Goal: Transaction & Acquisition: Subscribe to service/newsletter

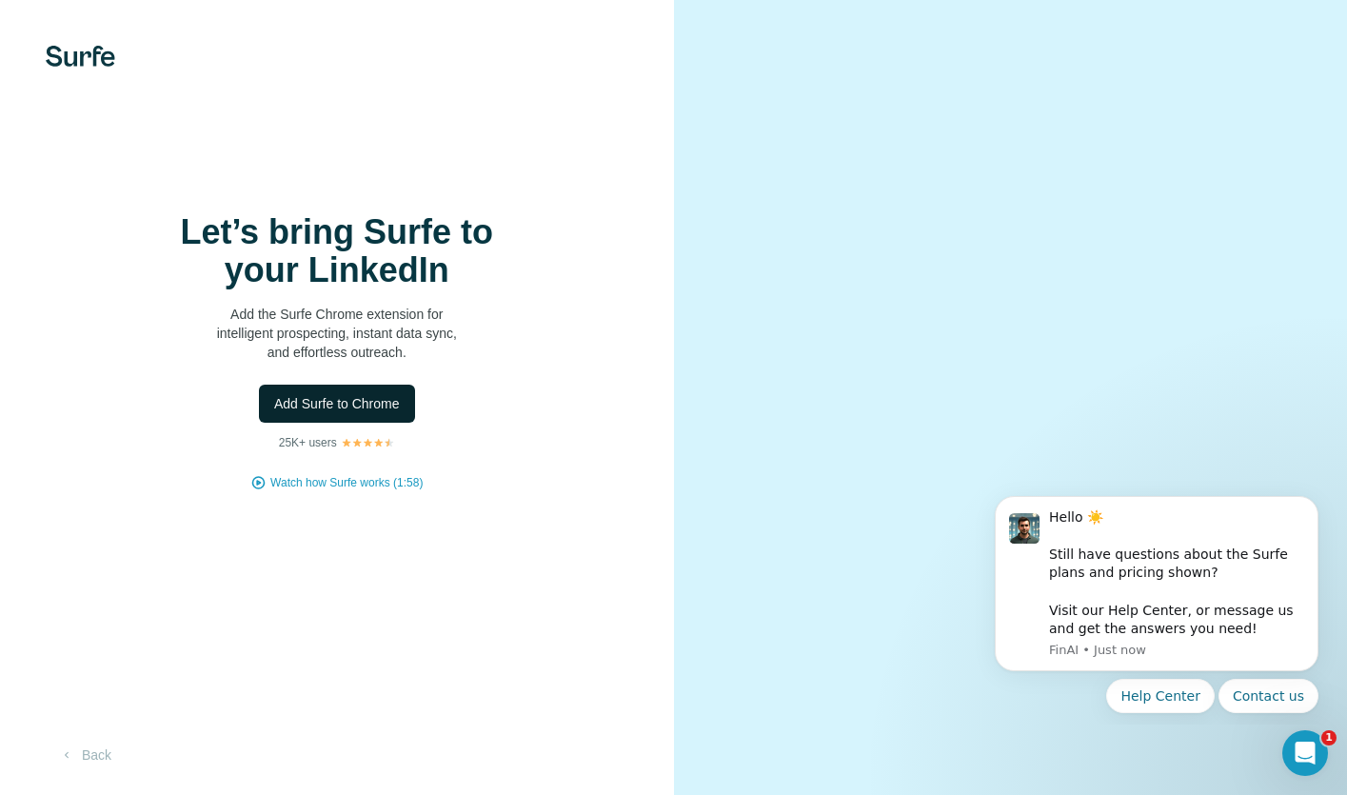
click at [393, 413] on button "Add Surfe to Chrome" at bounding box center [337, 404] width 156 height 38
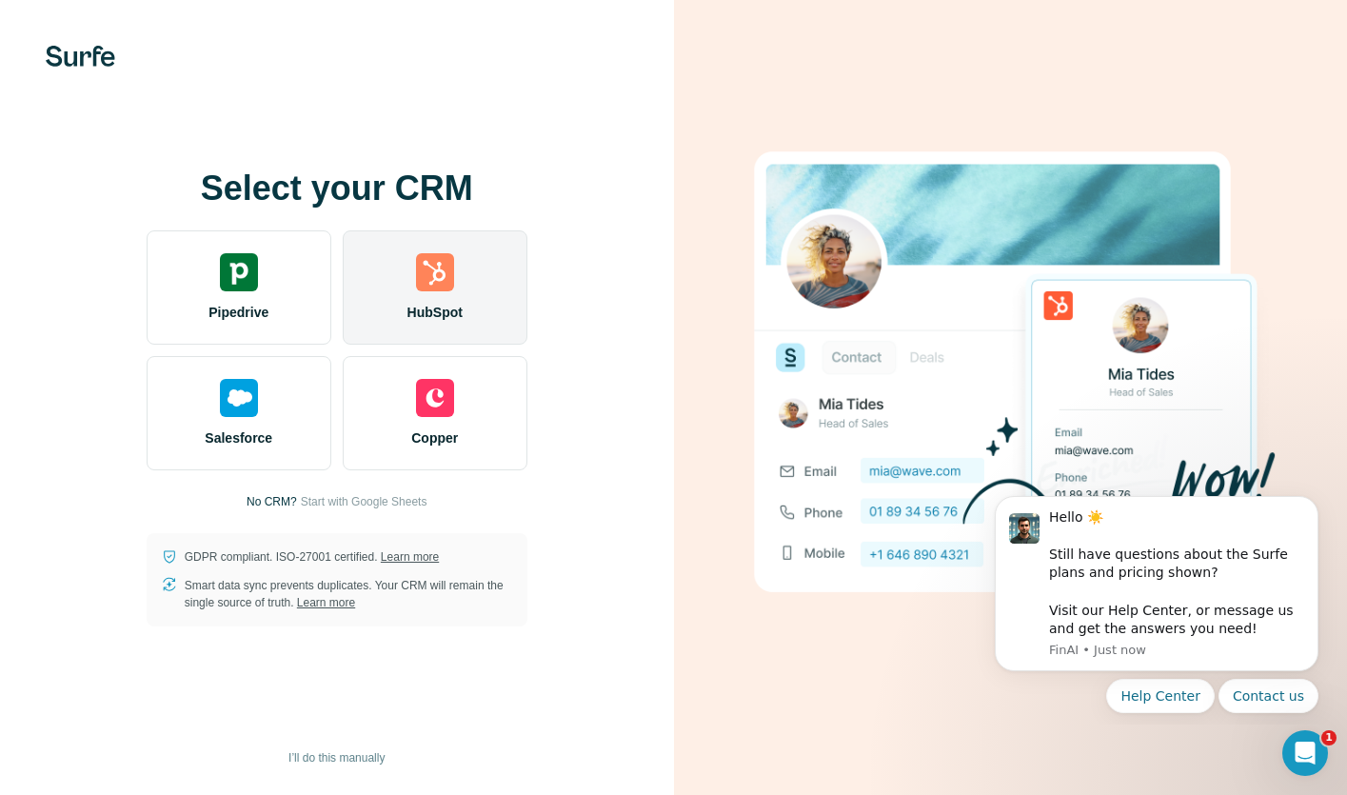
click at [435, 303] on span "HubSpot" at bounding box center [434, 312] width 55 height 19
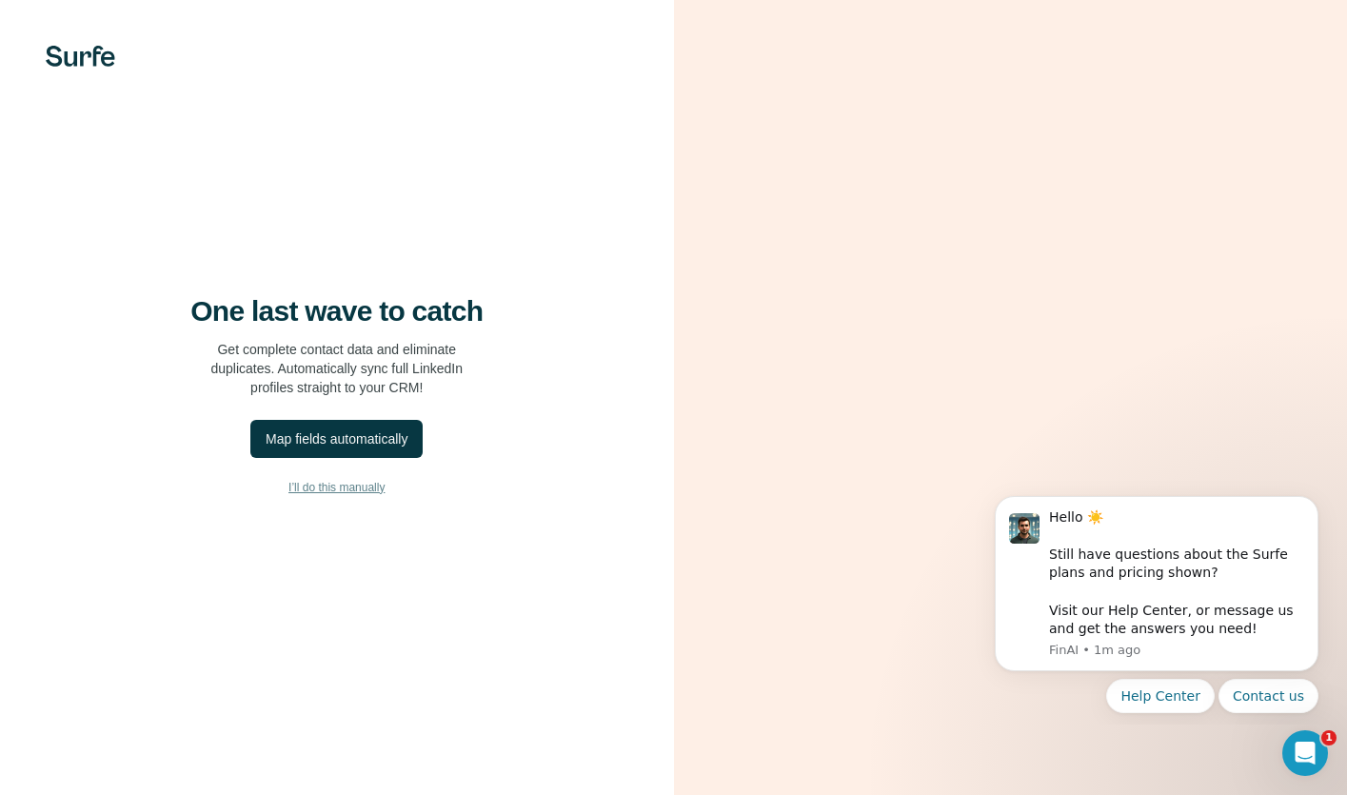
click at [355, 484] on span "I’ll do this manually" at bounding box center [336, 487] width 96 height 17
